Goal: Task Accomplishment & Management: Manage account settings

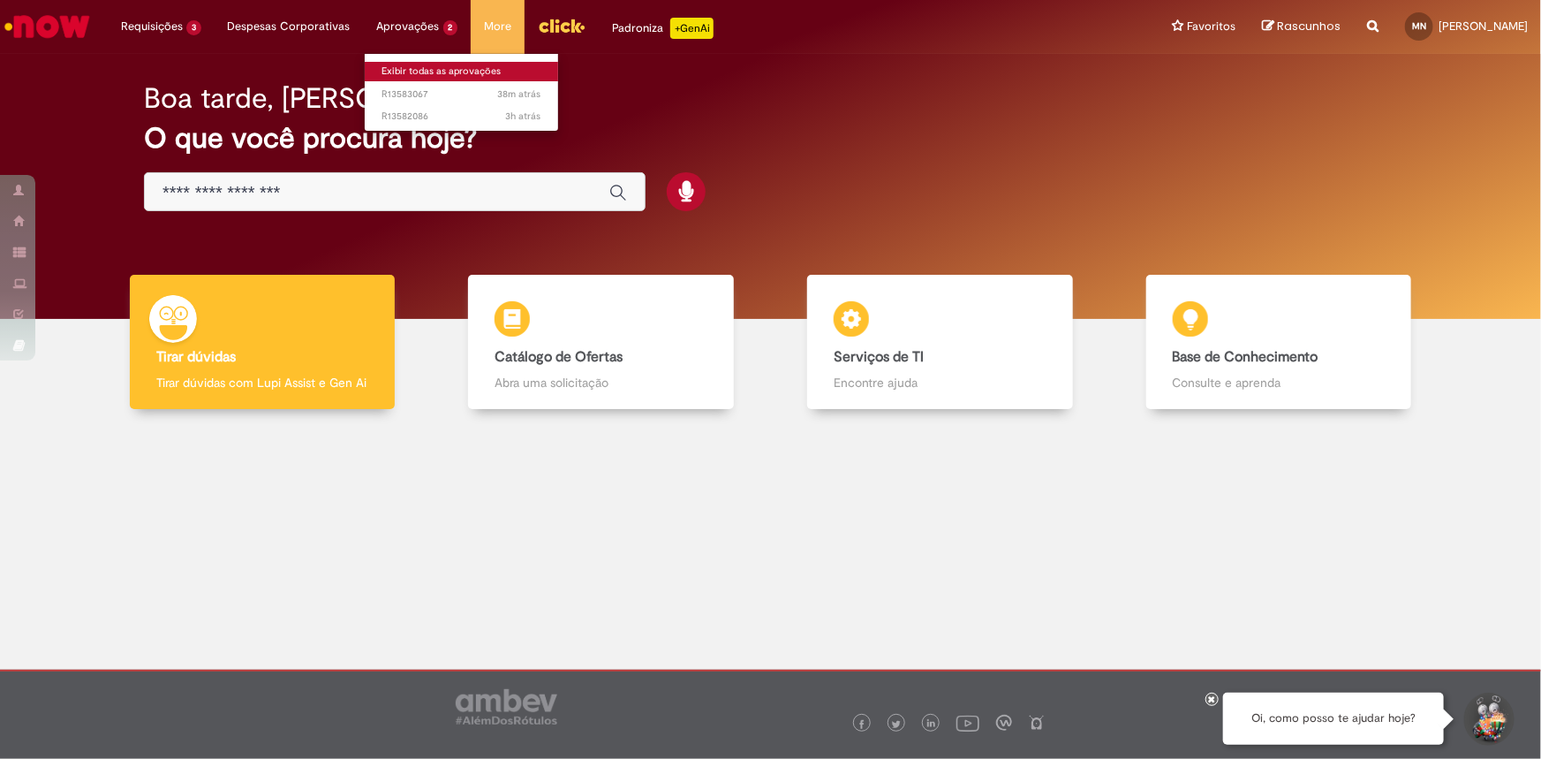
click at [416, 66] on link "Exibir todas as aprovações" at bounding box center [462, 71] width 194 height 19
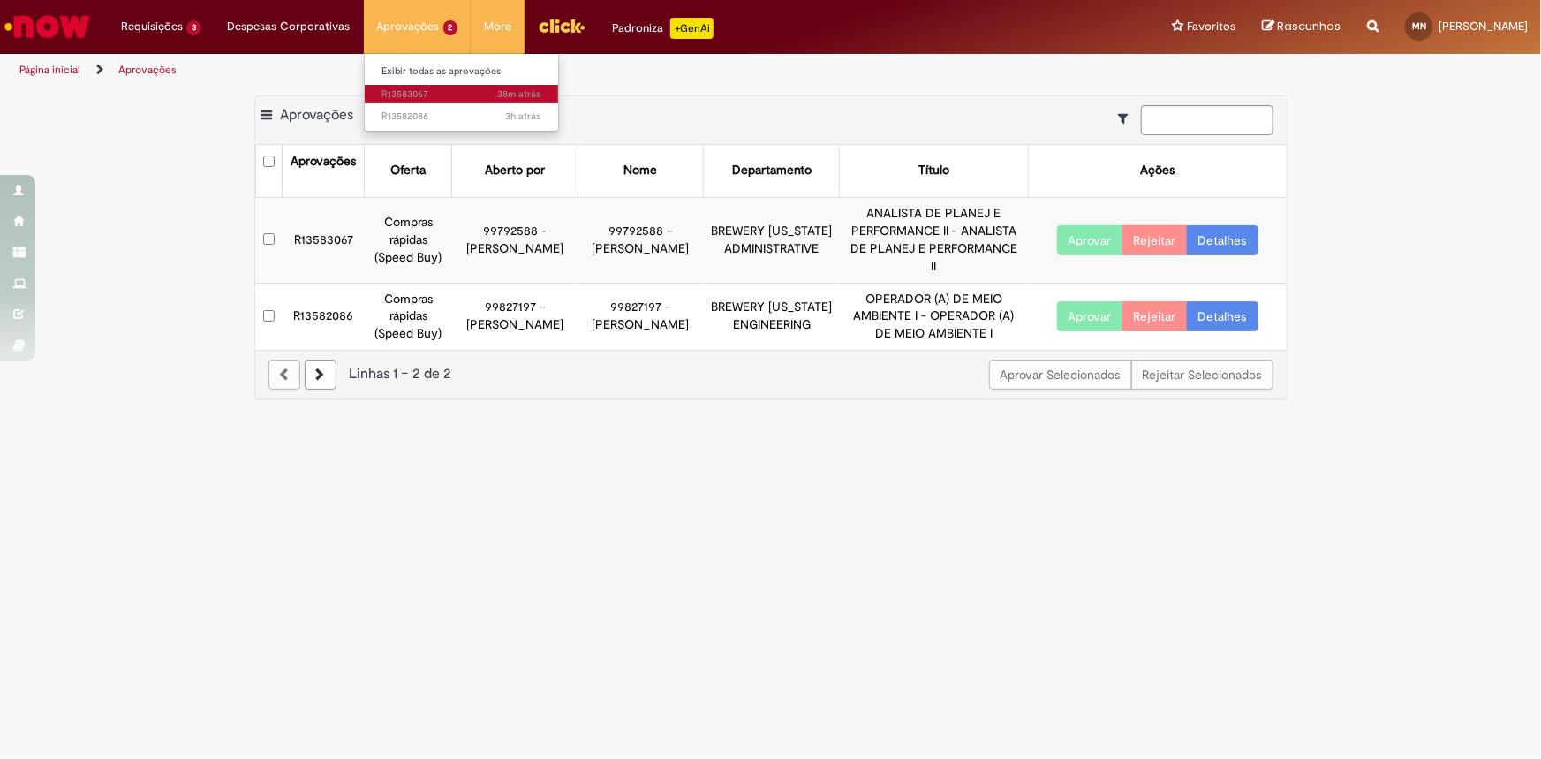
click at [426, 89] on span "38m atrás 38 minutos atrás R13583067" at bounding box center [461, 94] width 159 height 14
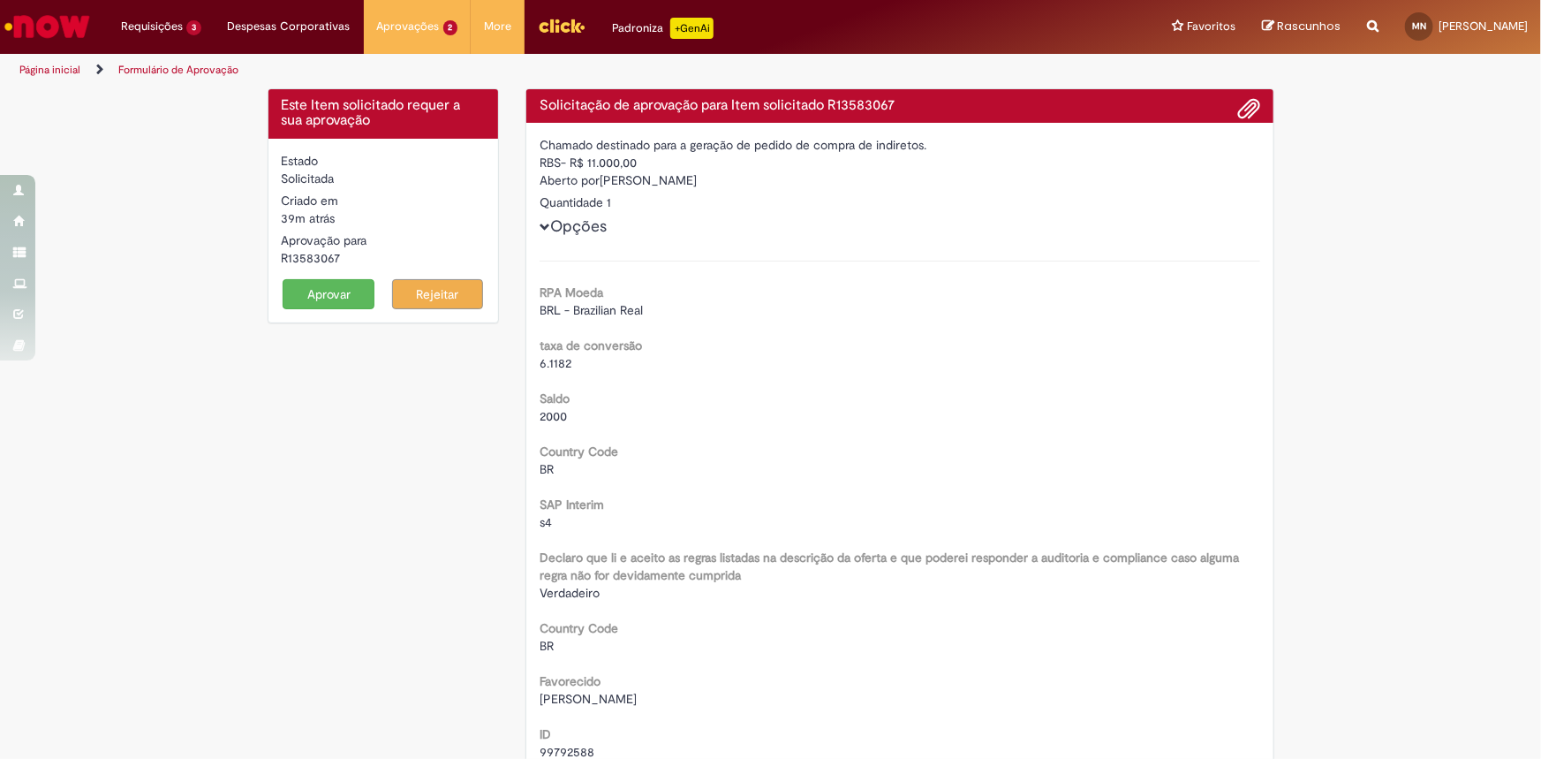
click at [323, 259] on div "R13583067" at bounding box center [384, 258] width 204 height 18
copy div "R13583067"
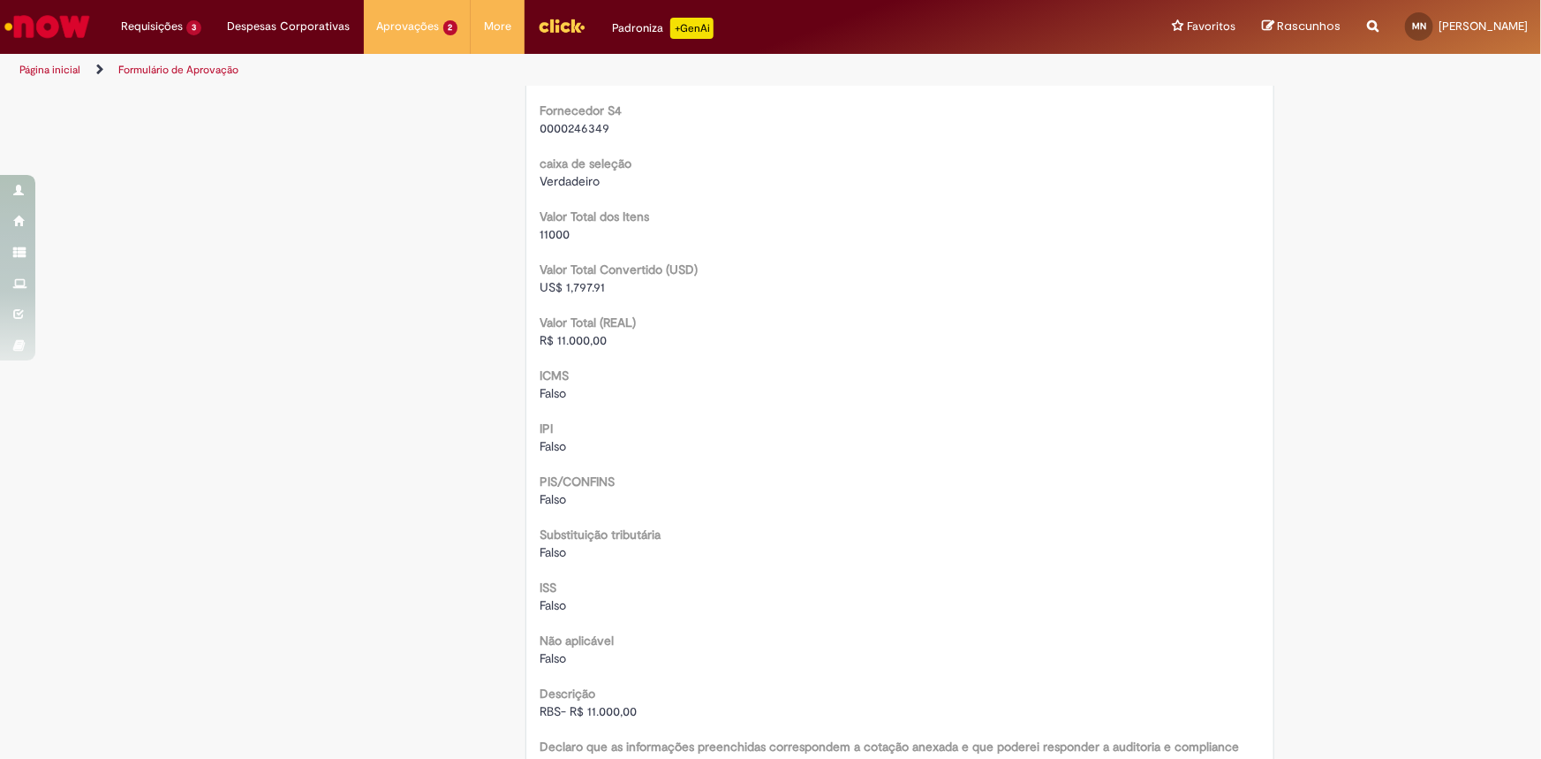
scroll to position [1766, 0]
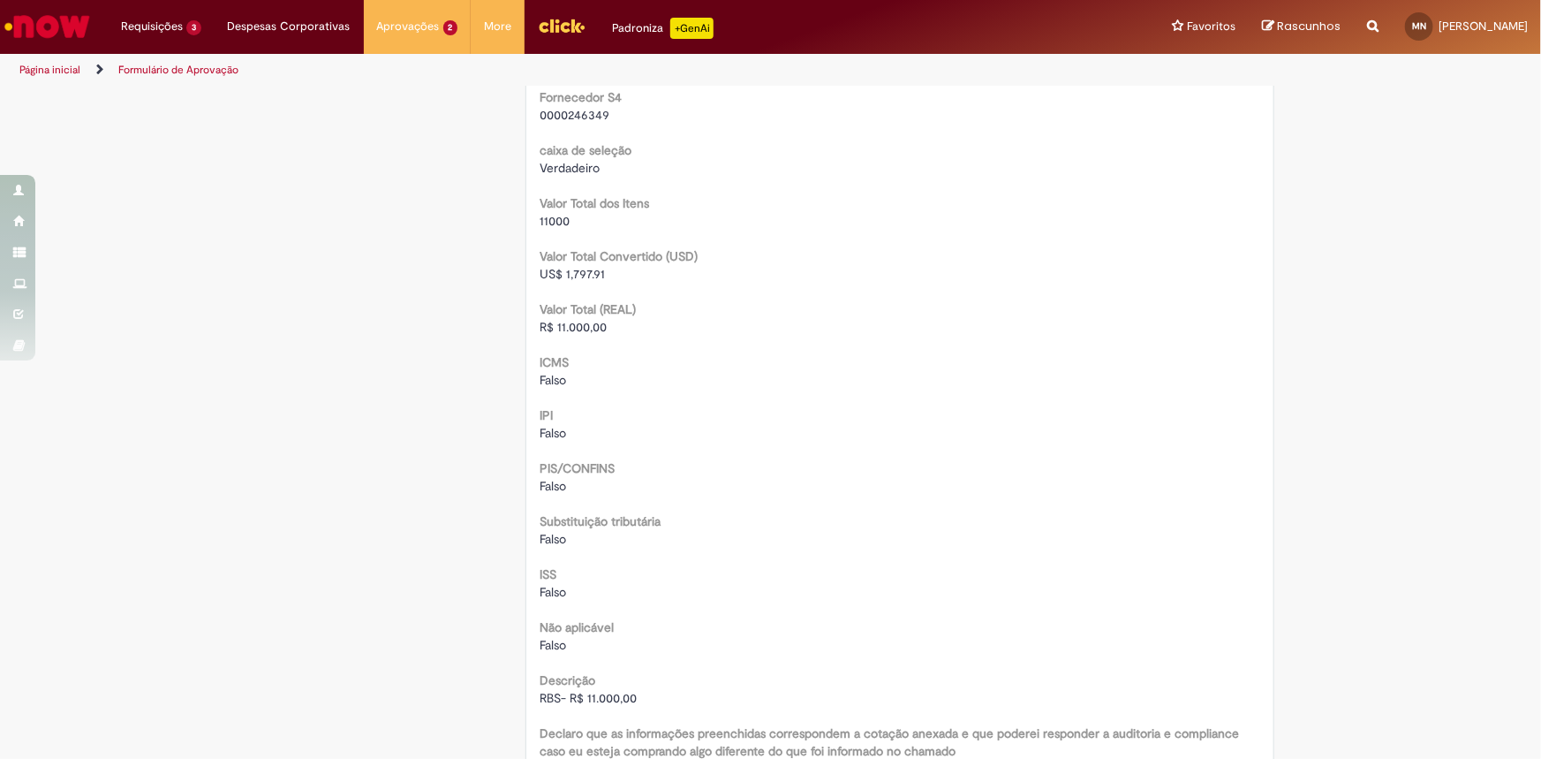
click at [579, 328] on span "R$ 11.000,00" at bounding box center [573, 328] width 67 height 16
copy span "11.000,00"
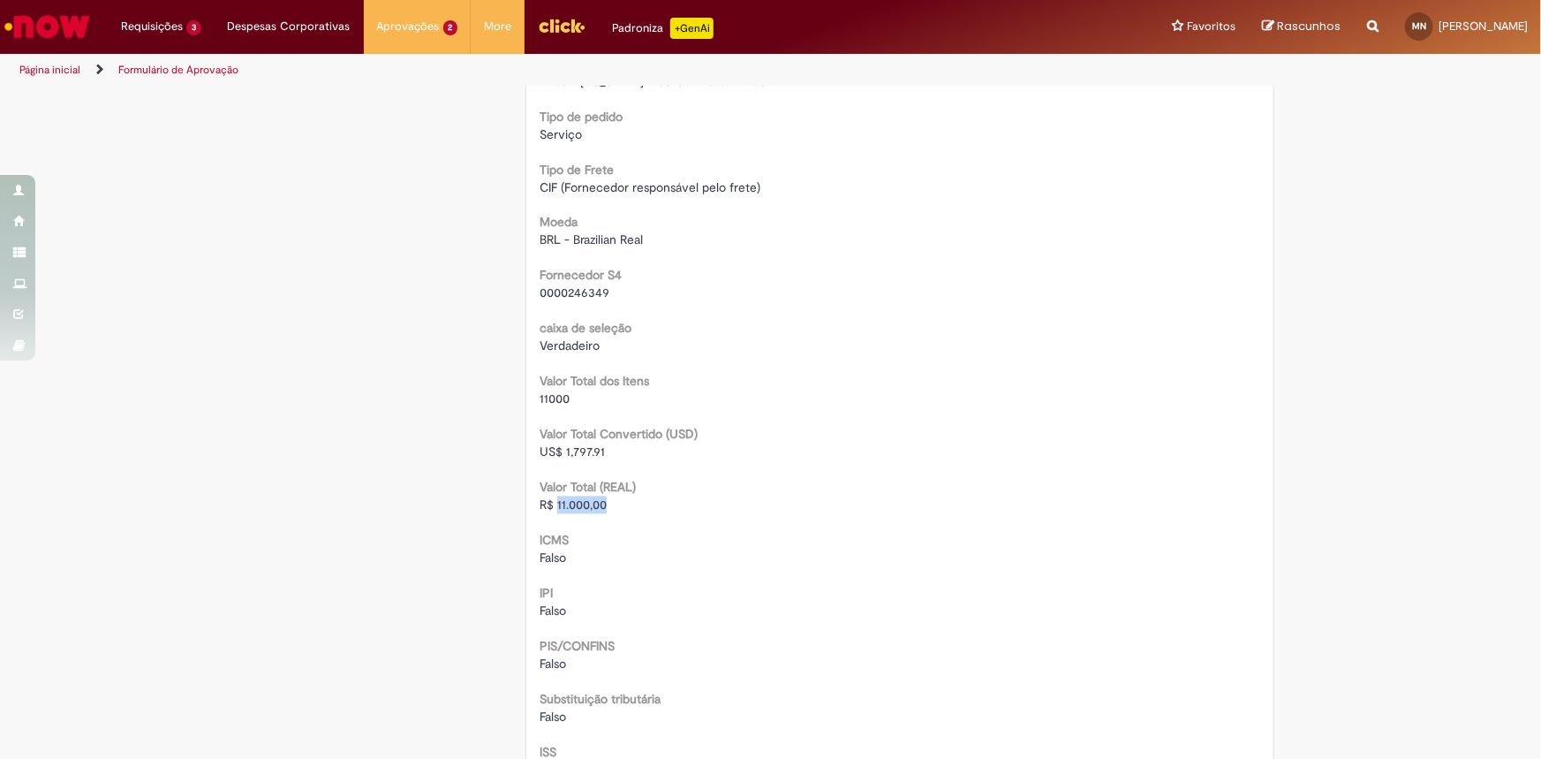
scroll to position [1364, 0]
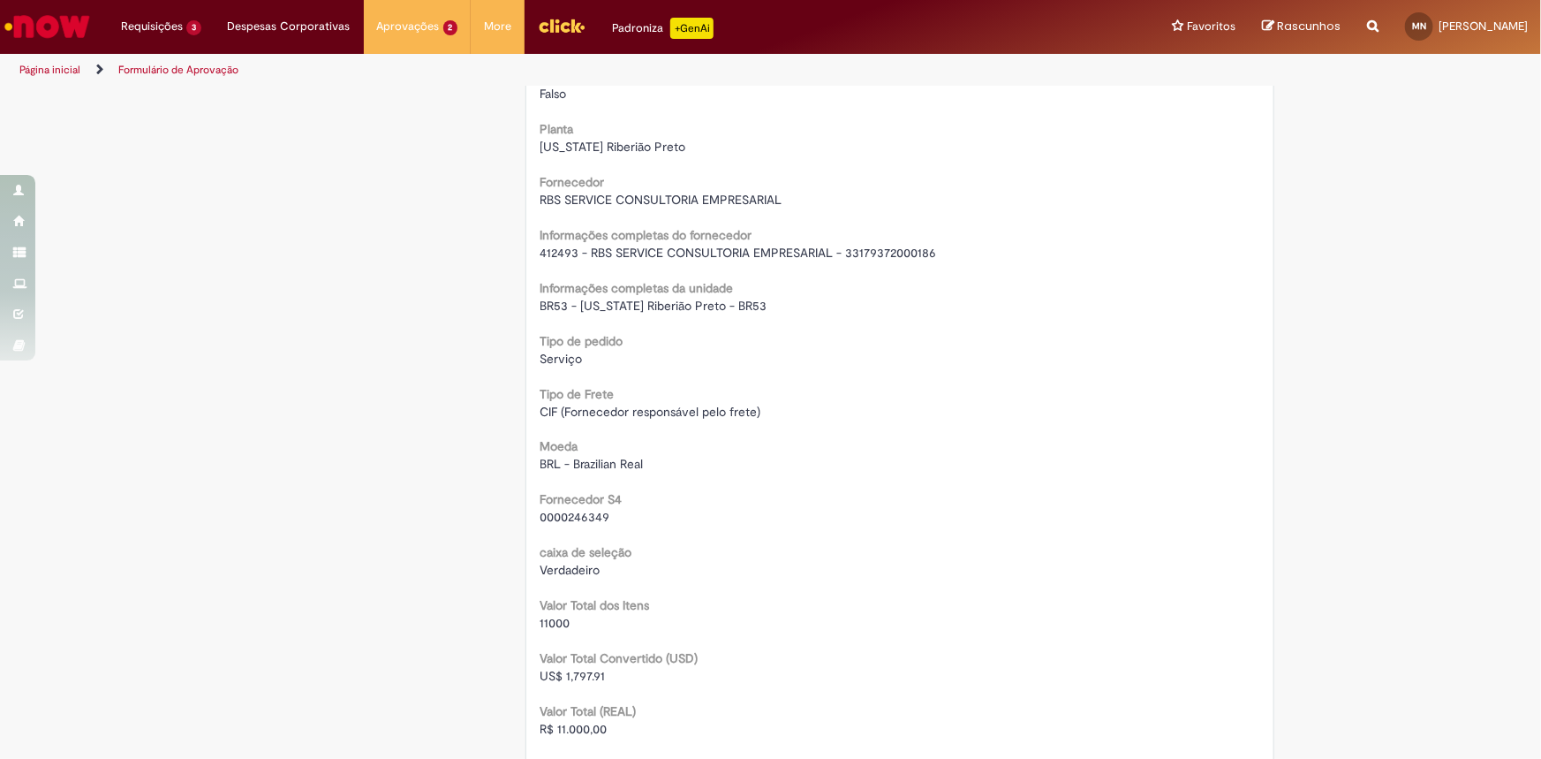
click at [646, 247] on span "412493 - RBS SERVICE CONSULTORIA EMPRESARIAL - 33179372000186" at bounding box center [738, 253] width 396 height 16
copy div "412493 - RBS SERVICE CONSULTORIA EMPRESARIAL - 33179372000186"
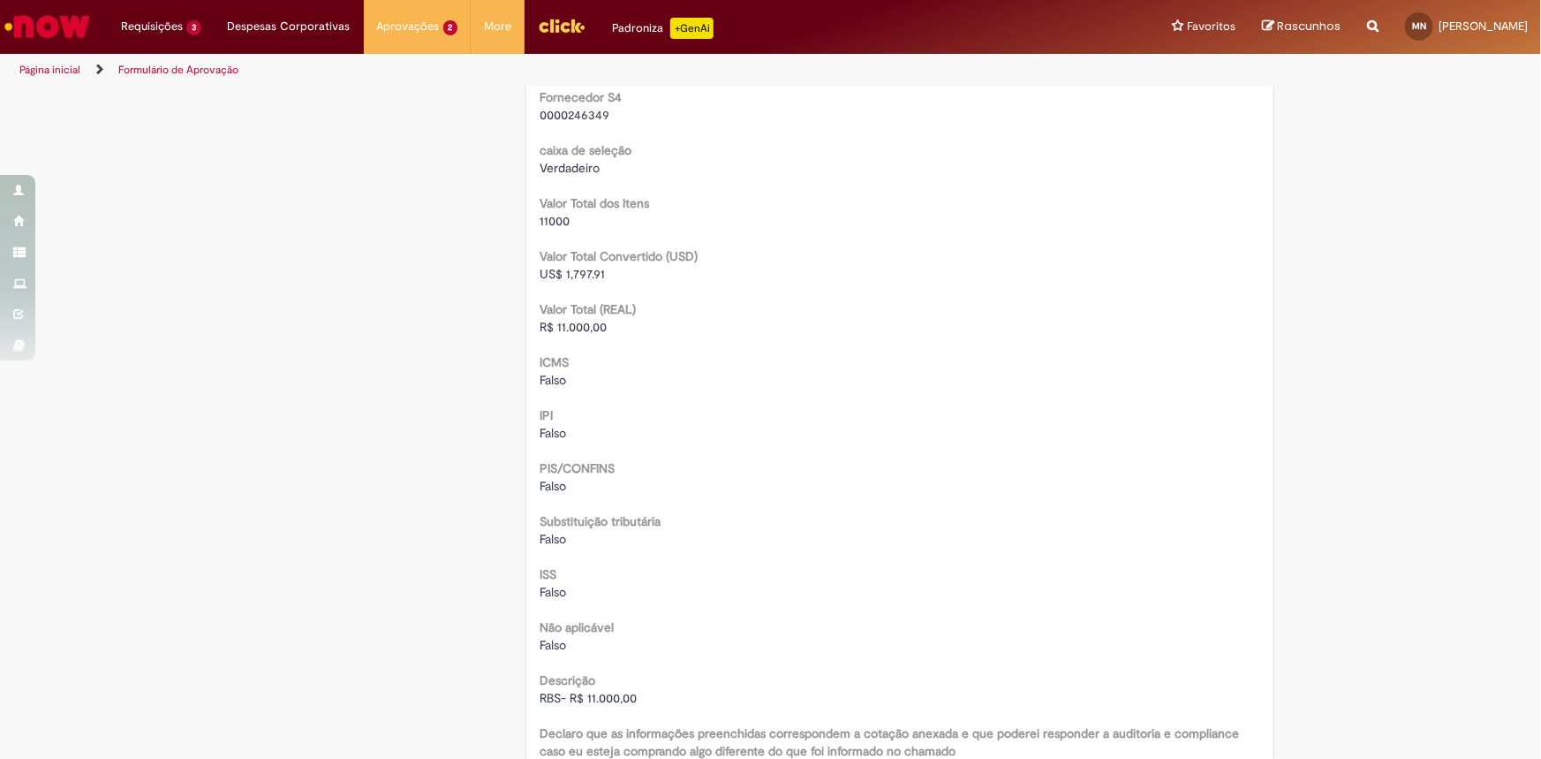
scroll to position [2006, 0]
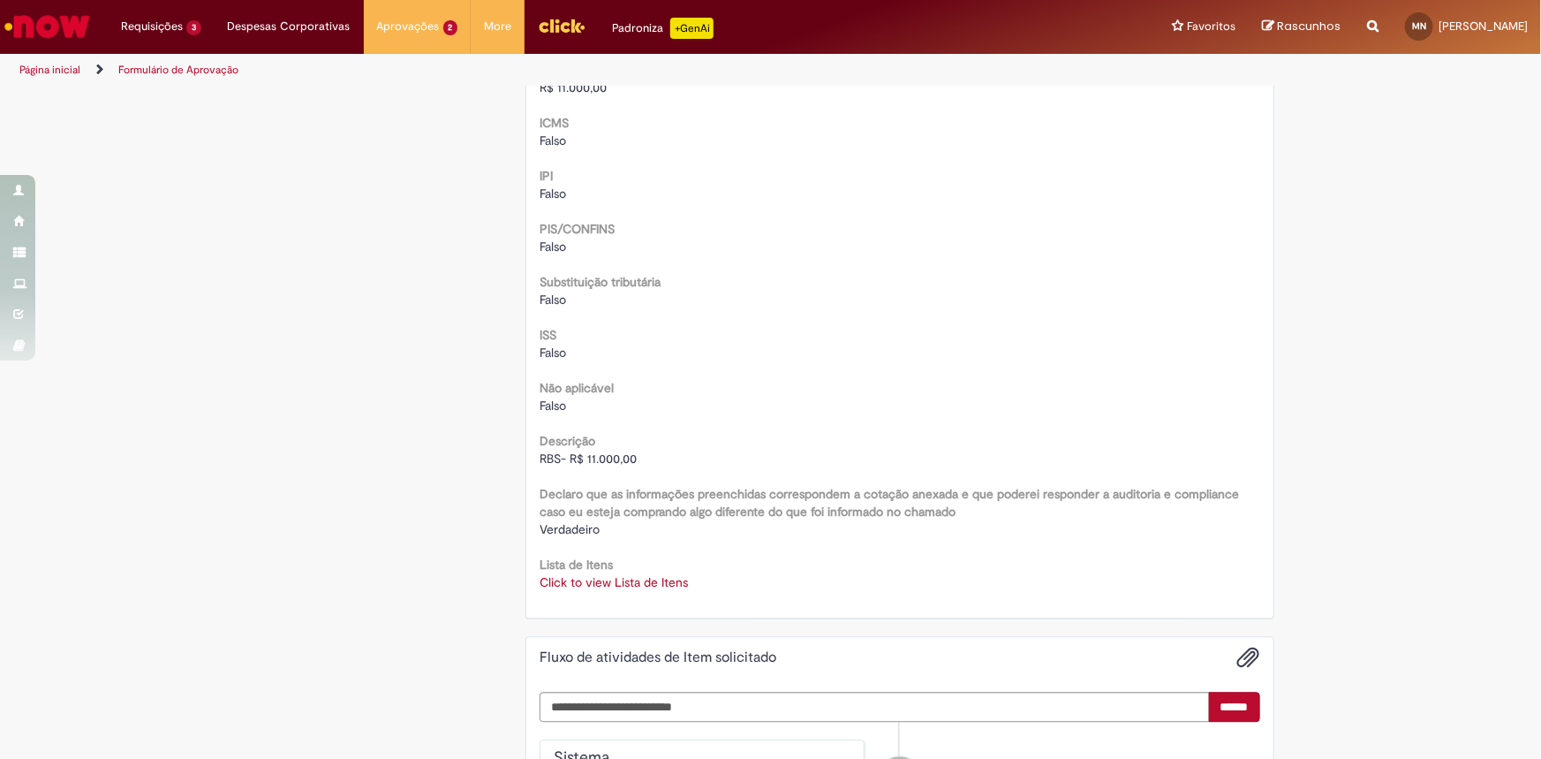
click at [616, 581] on link "Click to view Lista de Itens" at bounding box center [614, 582] width 148 height 16
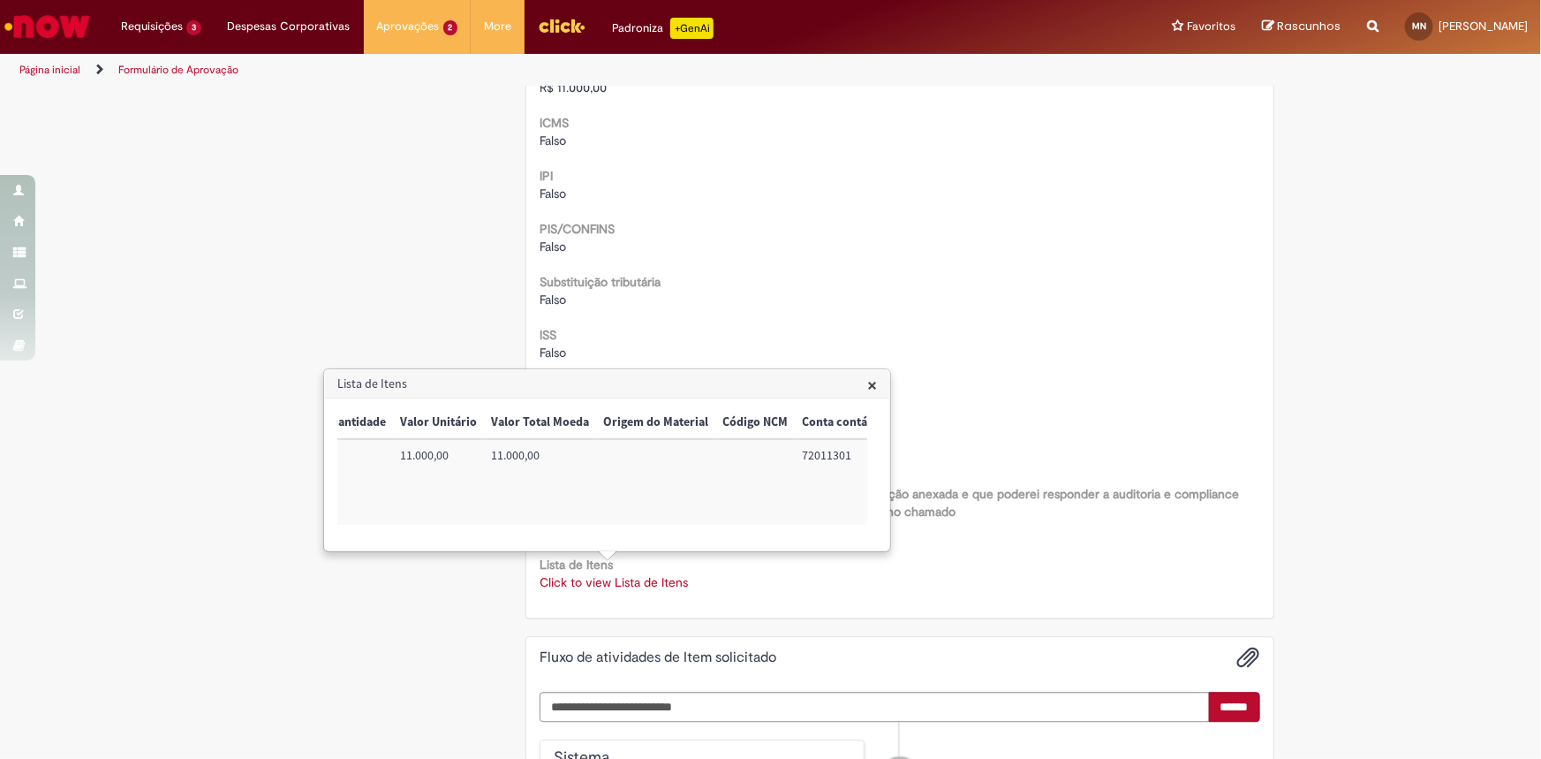
scroll to position [0, 721]
click at [567, 453] on td "72011301" at bounding box center [583, 482] width 94 height 86
copy td "72011301"
click at [802, 459] on td "BR53UPMT01" at bounding box center [821, 482] width 112 height 86
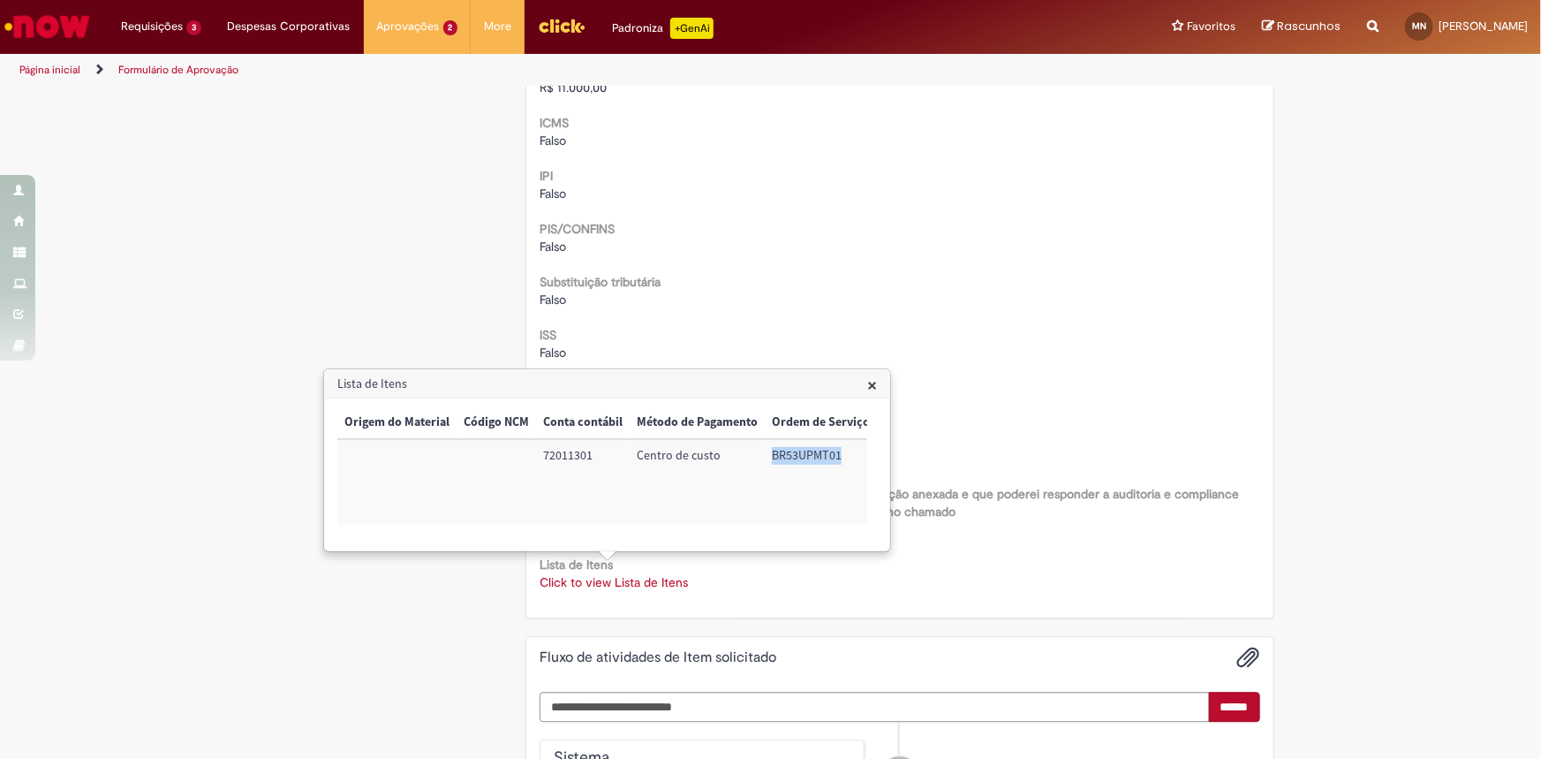
click at [802, 459] on td "BR53UPMT01" at bounding box center [821, 482] width 112 height 86
copy td "BR53UPMT01"
click at [876, 390] on span "×" at bounding box center [872, 385] width 10 height 24
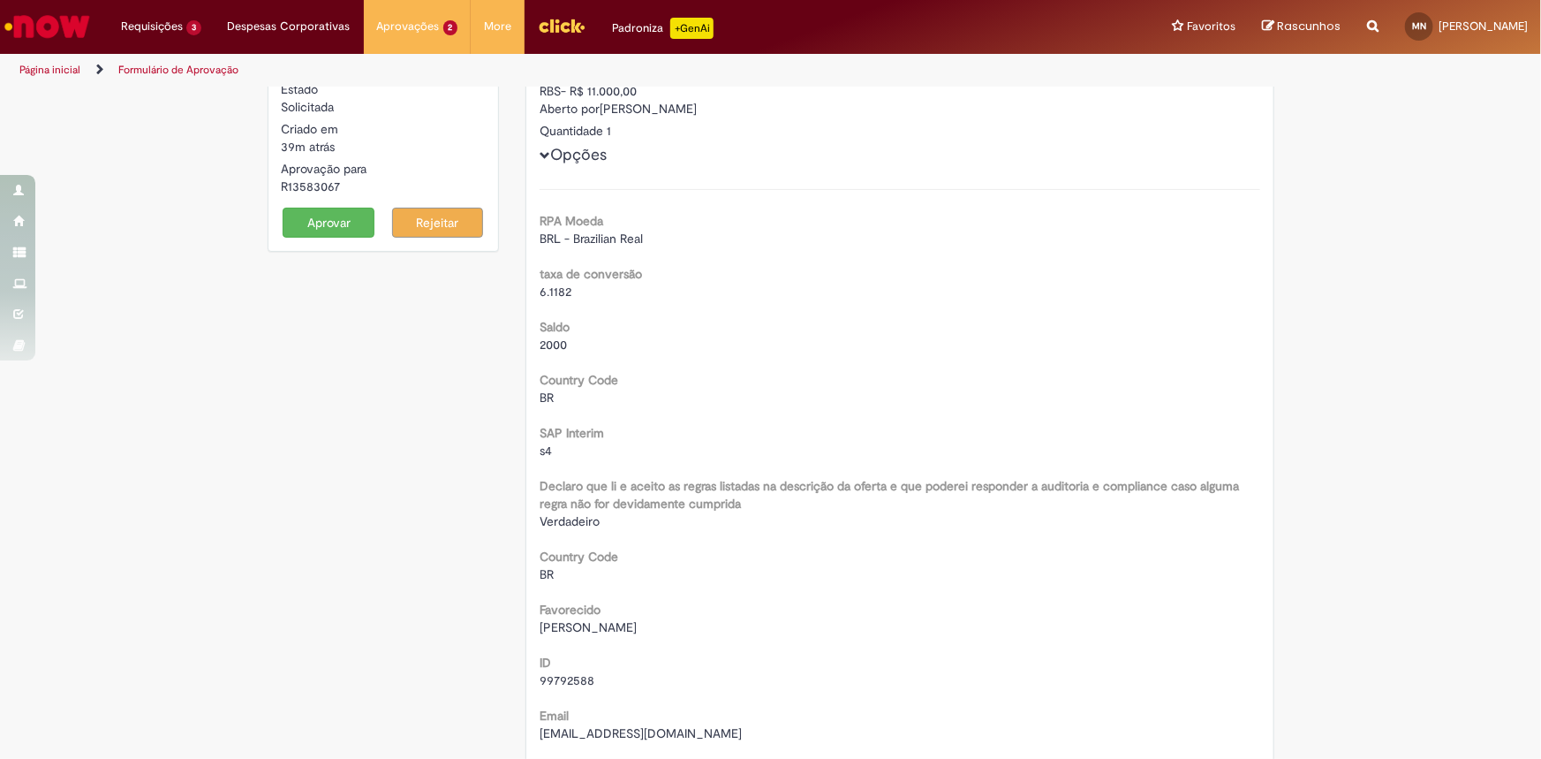
scroll to position [0, 0]
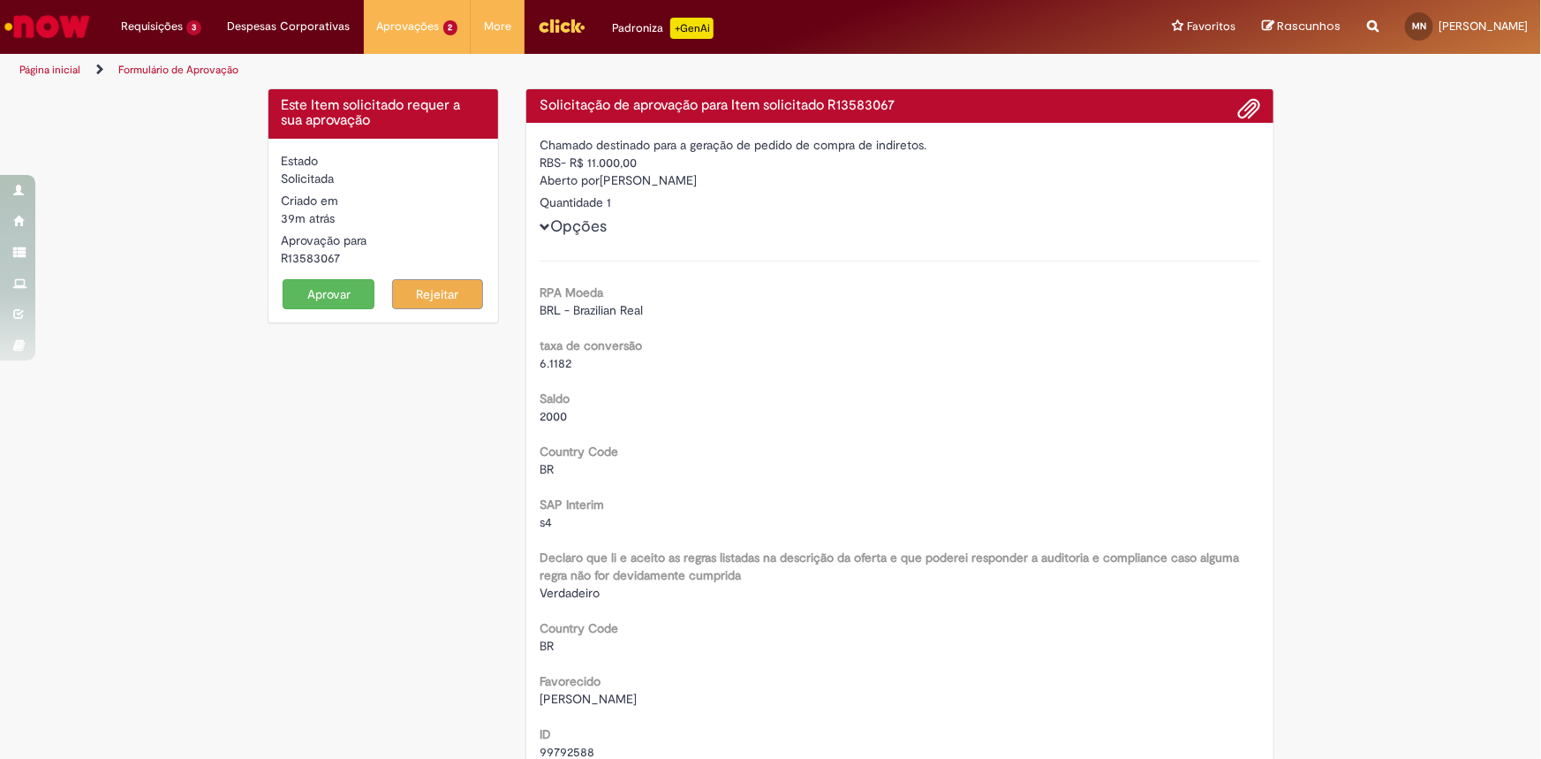
click at [323, 291] on button "Aprovar" at bounding box center [329, 294] width 92 height 30
